Goal: Transaction & Acquisition: Purchase product/service

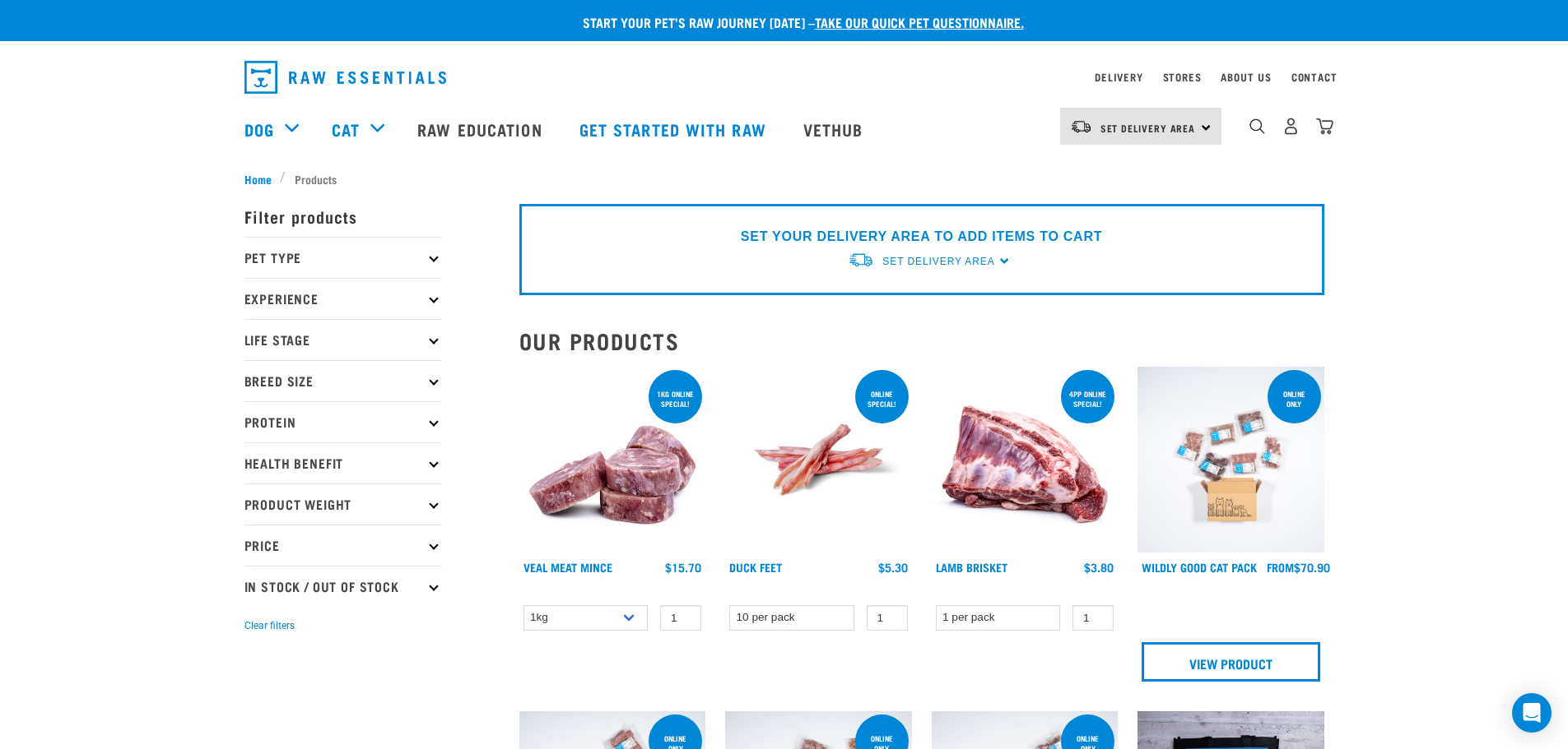
click at [316, 173] on li "Products" at bounding box center [312, 179] width 65 height 17
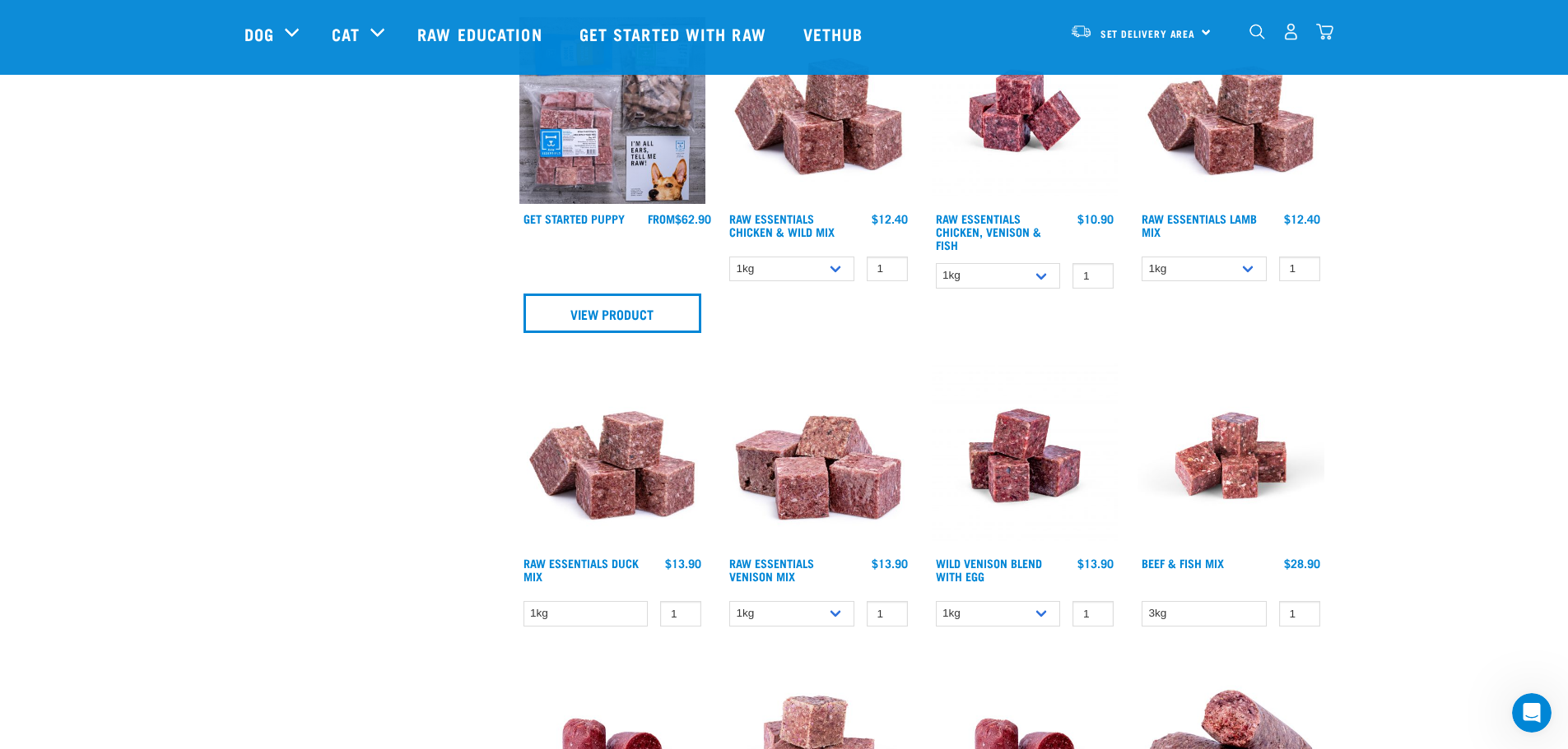
scroll to position [987, 0]
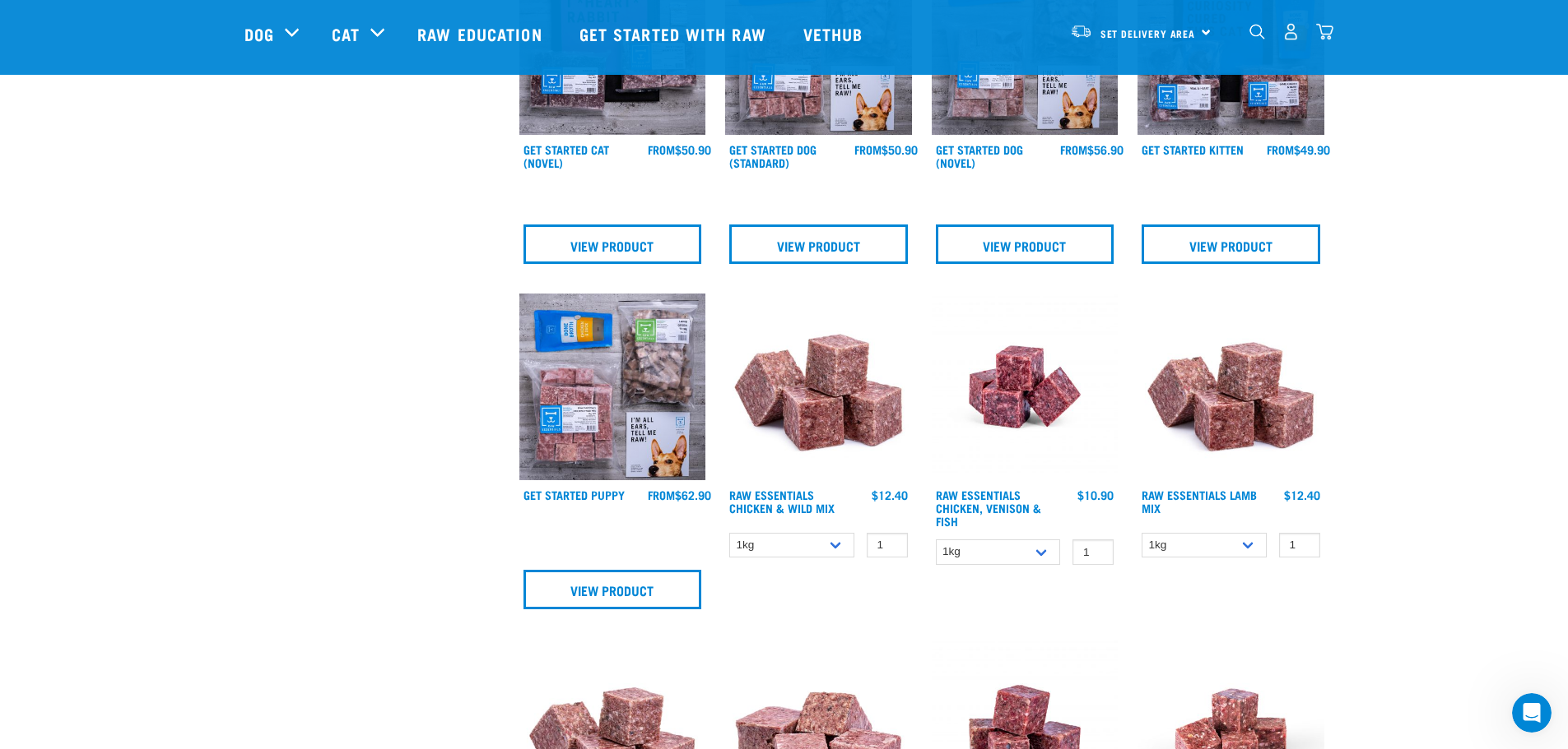
click at [1258, 39] on img "dropdown navigation" at bounding box center [1257, 32] width 15 height 15
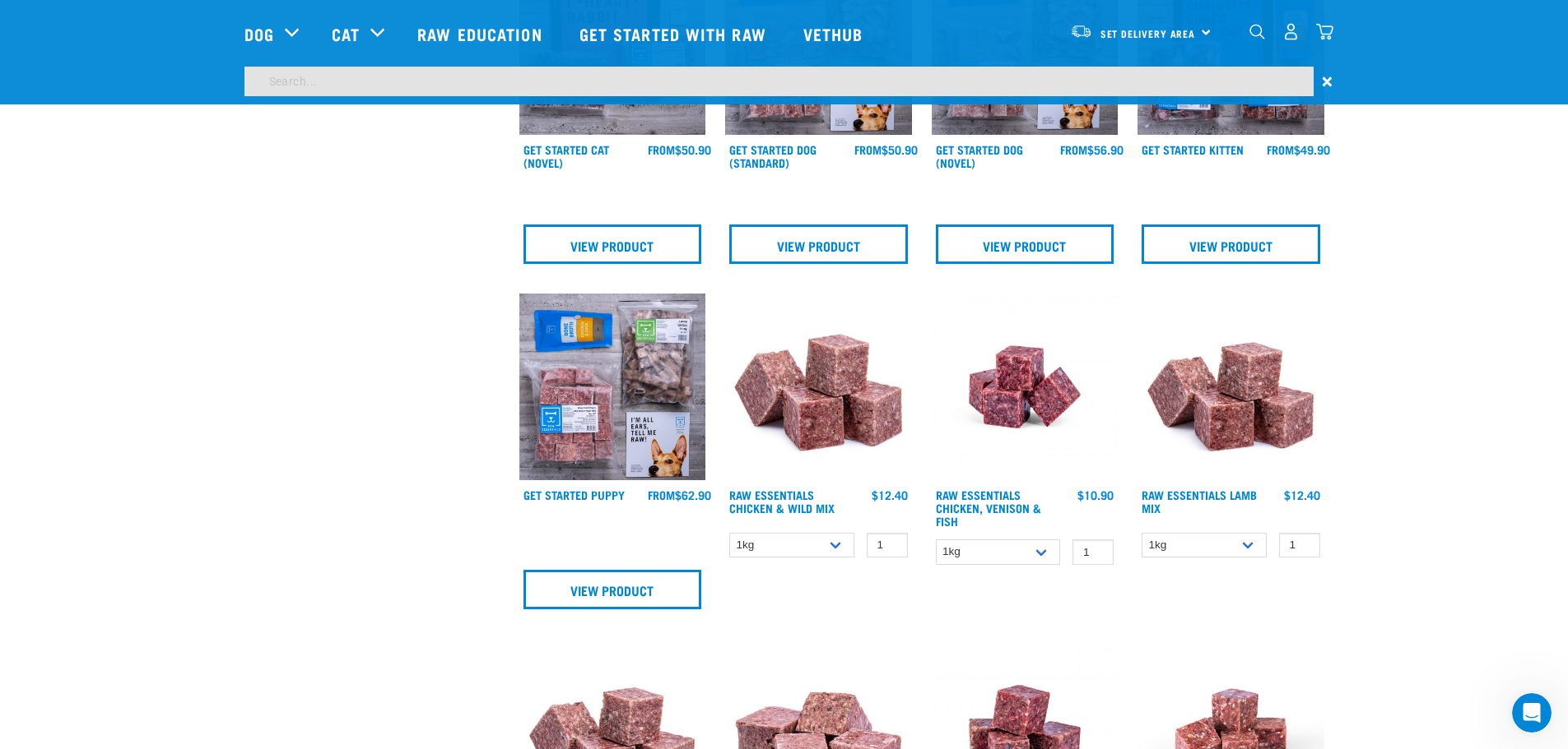
scroll to position [938, 0]
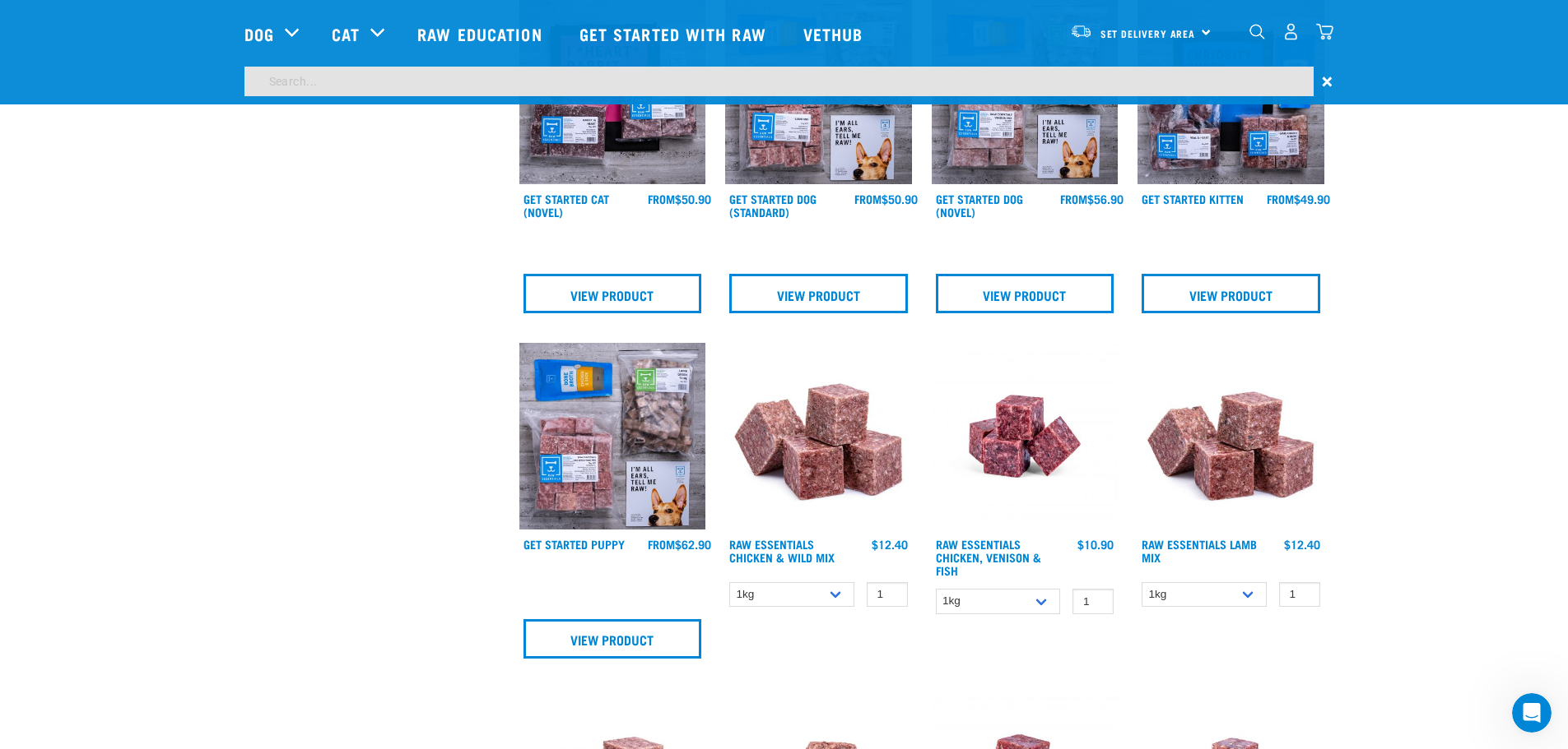
click at [900, 85] on input "search" at bounding box center [778, 81] width 1069 height 30
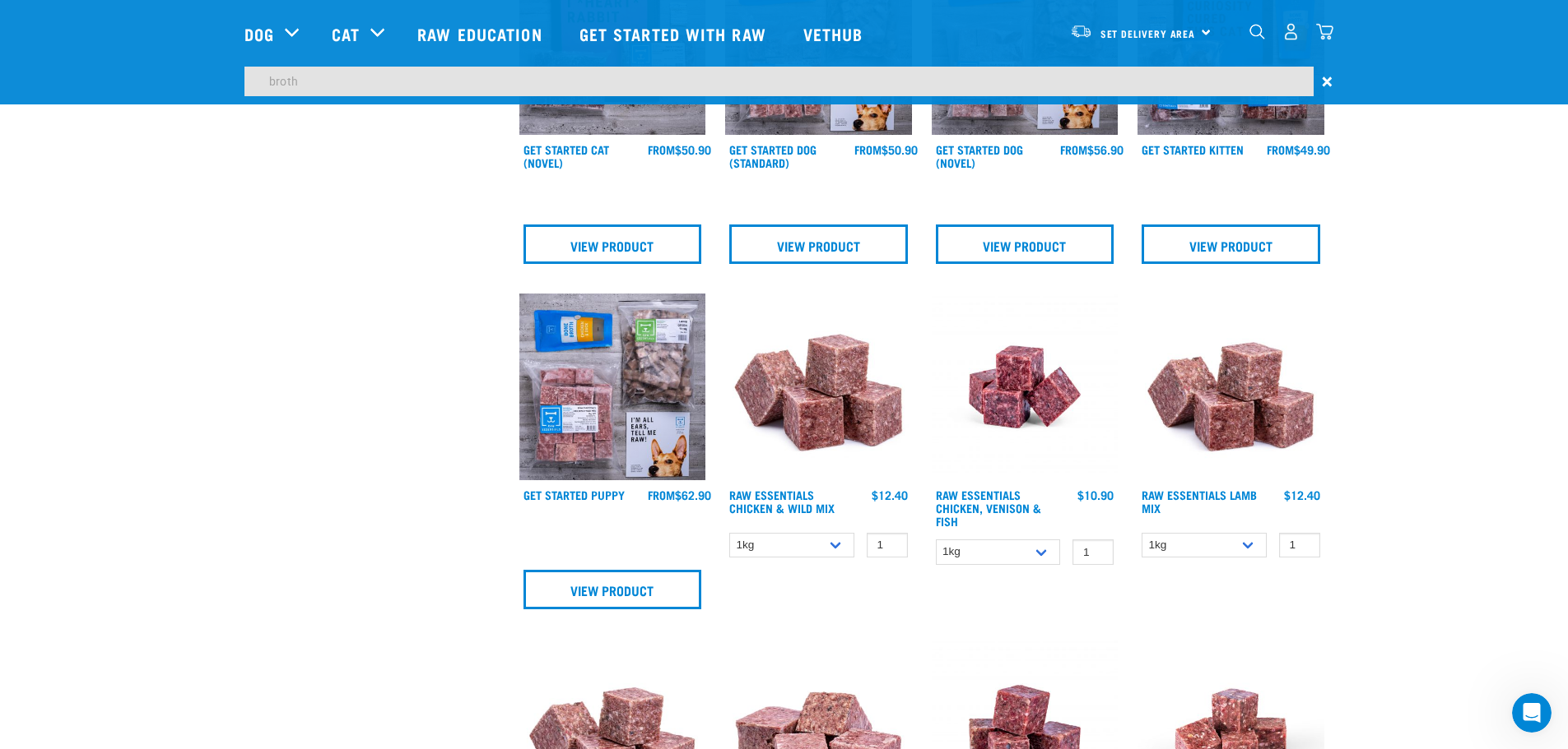
type input "broth"
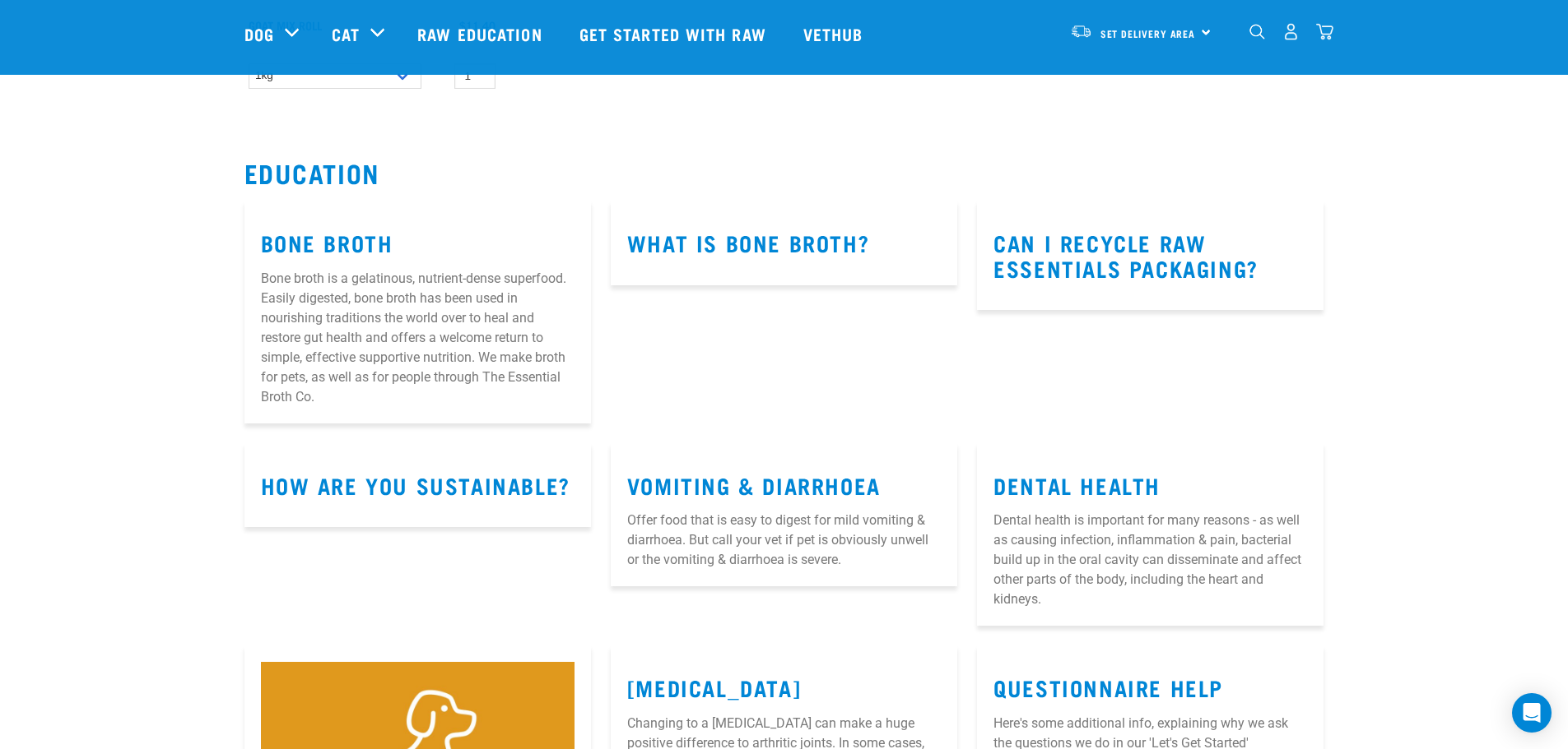
scroll to position [2057, 0]
